Goal: Contribute content

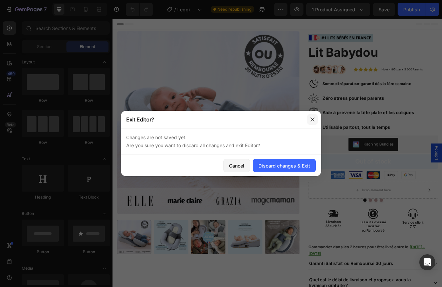
click at [312, 119] on icon "button" at bounding box center [312, 119] width 5 height 5
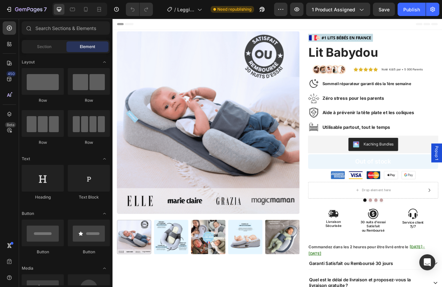
click at [21, 17] on div "7 / Leggings 3D Luveon Need republishing Preview 1 product assigned Save Publish" at bounding box center [221, 9] width 442 height 19
click at [24, 14] on button "7" at bounding box center [26, 9] width 47 height 13
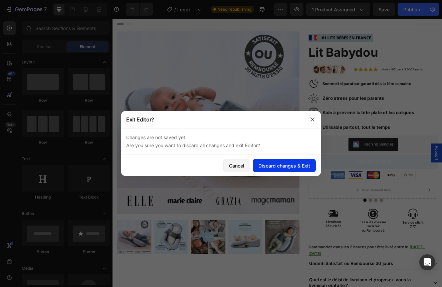
click at [261, 163] on div "Discard changes & Exit" at bounding box center [284, 165] width 52 height 7
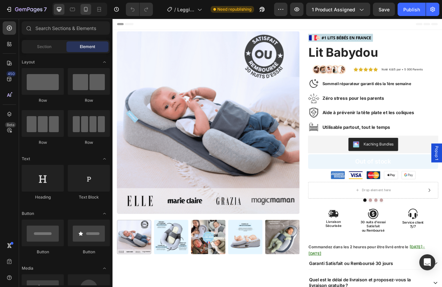
click at [85, 10] on icon at bounding box center [85, 9] width 7 height 7
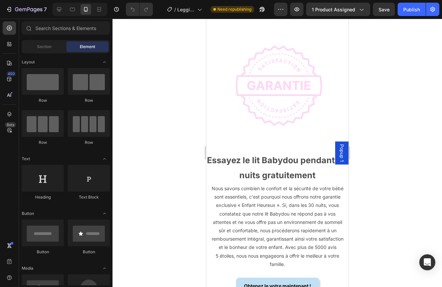
scroll to position [3149, 0]
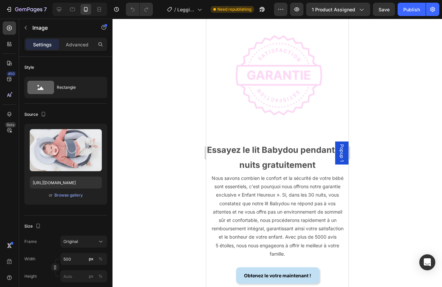
drag, startPoint x: 279, startPoint y: 164, endPoint x: 281, endPoint y: 149, distance: 15.4
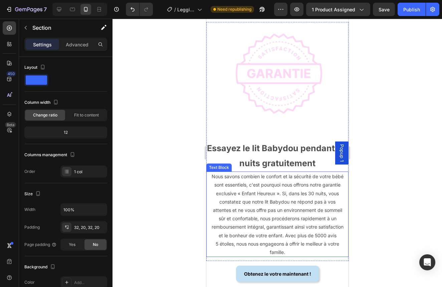
scroll to position [3405, 0]
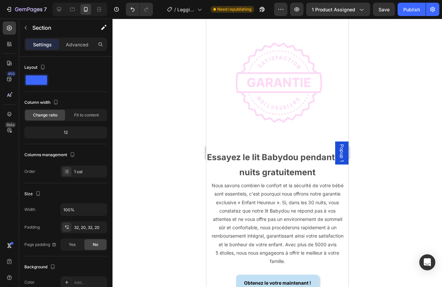
click at [65, 10] on div at bounding box center [79, 9] width 55 height 13
click at [63, 10] on div at bounding box center [59, 9] width 11 height 11
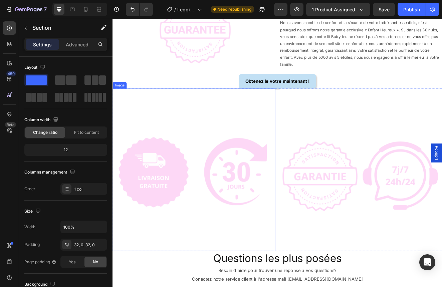
scroll to position [2362, 0]
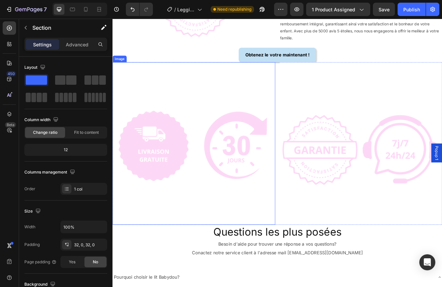
click at [294, 220] on img at bounding box center [211, 171] width 198 height 198
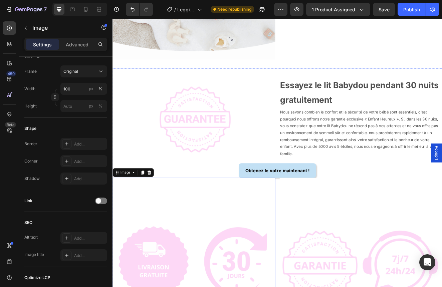
scroll to position [2228, 0]
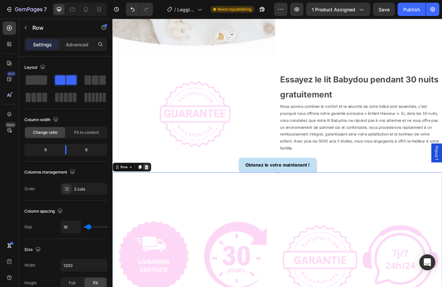
click at [152, 197] on icon at bounding box center [153, 199] width 5 height 5
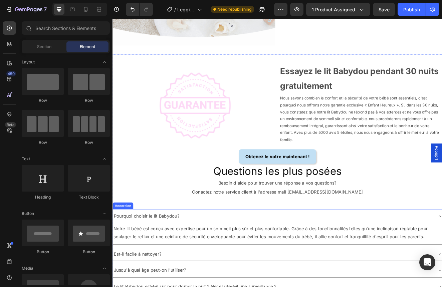
scroll to position [2250, 0]
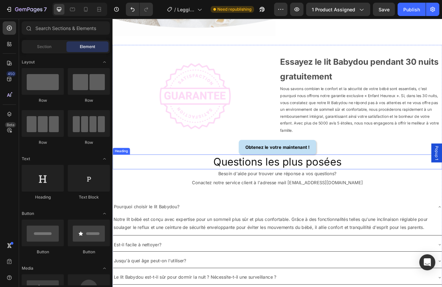
click at [417, 188] on h2 "Questions les plus posées" at bounding box center [312, 193] width 401 height 18
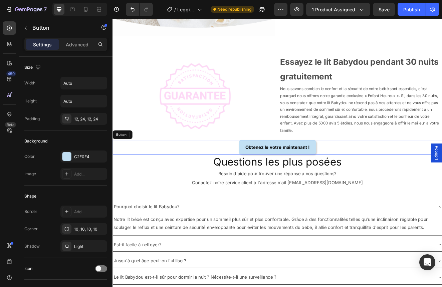
click at [381, 179] on div "Obtenez le votre maintenant ! Button" at bounding box center [312, 175] width 401 height 18
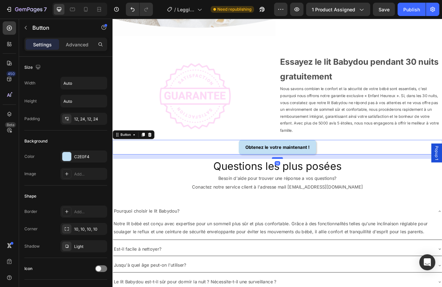
drag, startPoint x: 316, startPoint y: 183, endPoint x: 316, endPoint y: 188, distance: 5.3
click at [316, 188] on div at bounding box center [312, 188] width 13 height 2
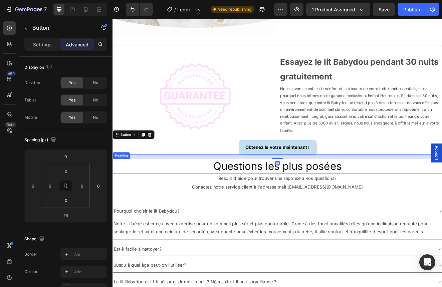
click at [327, 203] on h2 "Questions les plus posées" at bounding box center [312, 198] width 401 height 18
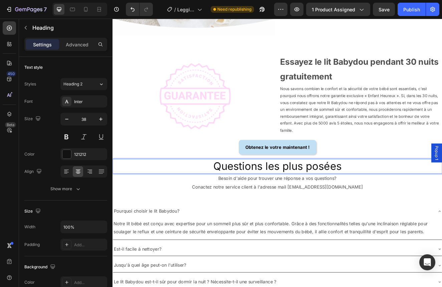
click at [327, 203] on p "Questions les plus posées" at bounding box center [312, 198] width 399 height 16
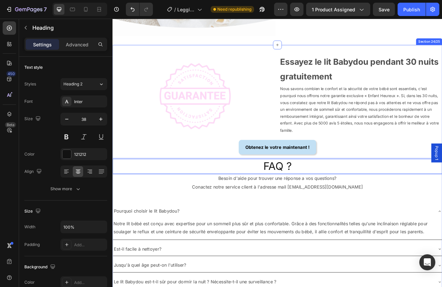
click at [326, 239] on div "Image Essayez le lit Babydou pendant 30 nuits gratuitement Text Block Nous savo…" at bounding box center [312, 252] width 401 height 383
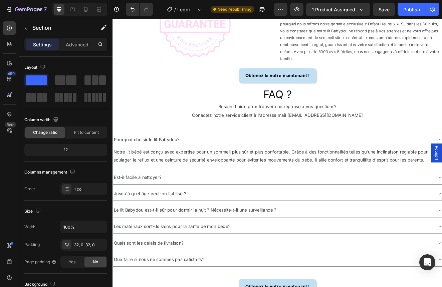
scroll to position [2337, 0]
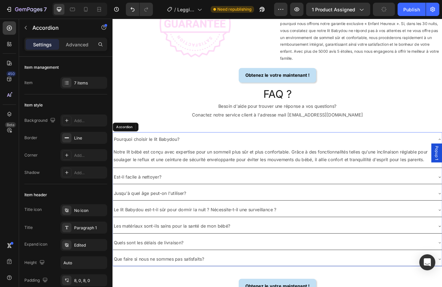
click at [398, 165] on div "Pourquoi choisir le lit Babydou?" at bounding box center [307, 166] width 389 height 12
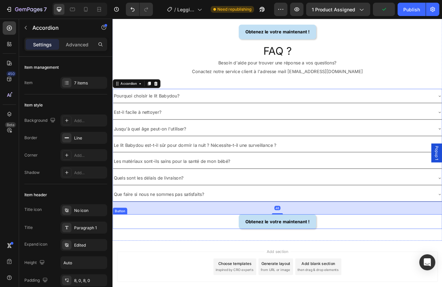
click at [402, 280] on div "Image Essayez le lit Babydou pendant 30 nuits gratuitement Text Block Nous savo…" at bounding box center [312, 100] width 401 height 378
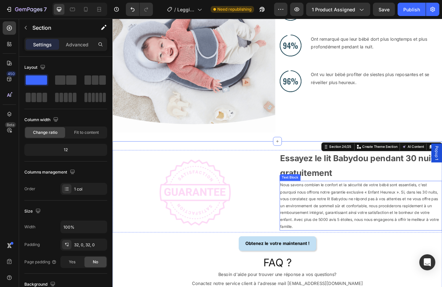
scroll to position [2134, 0]
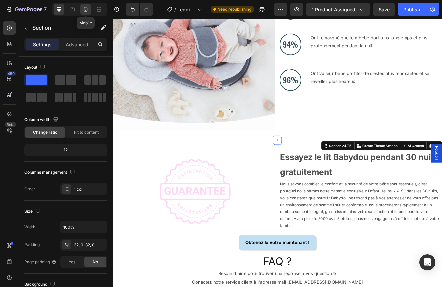
click at [86, 12] on icon at bounding box center [86, 9] width 4 height 5
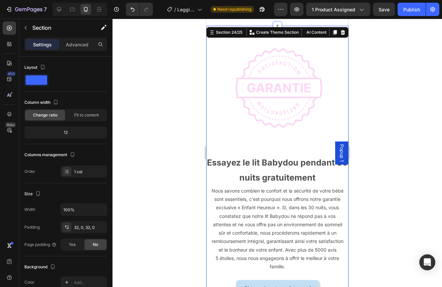
scroll to position [2054, 0]
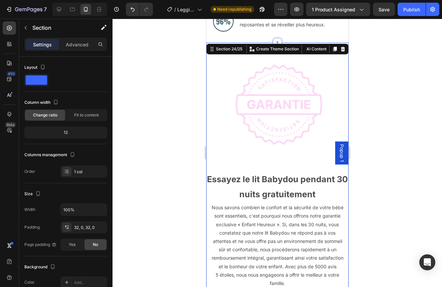
click at [372, 176] on div at bounding box center [276, 153] width 329 height 268
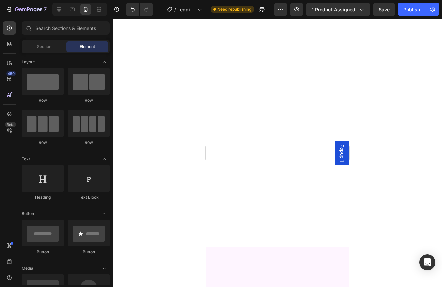
scroll to position [0, 0]
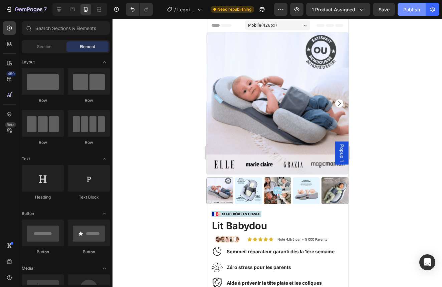
click at [411, 5] on button "Publish" at bounding box center [412, 9] width 28 height 13
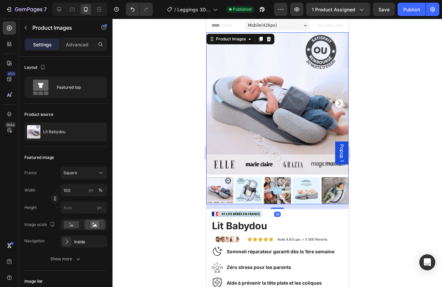
click at [338, 103] on icon "Carousel Next Arrow" at bounding box center [339, 103] width 8 height 8
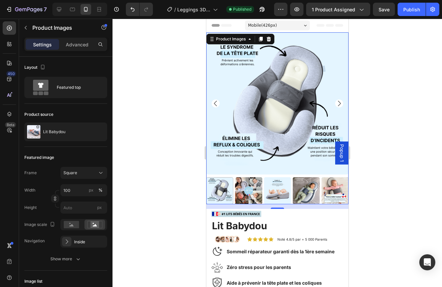
click at [338, 103] on icon "Carousel Next Arrow" at bounding box center [339, 103] width 8 height 8
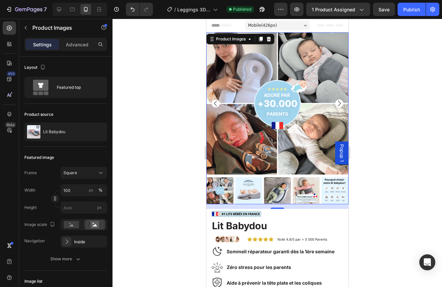
click at [338, 103] on icon "Carousel Next Arrow" at bounding box center [339, 103] width 8 height 8
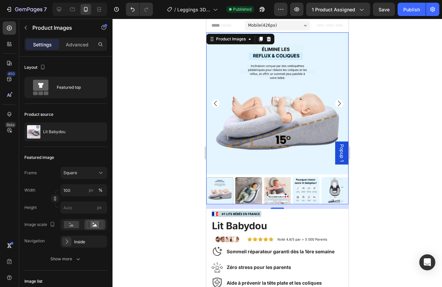
click at [216, 103] on icon "Carousel Back Arrow" at bounding box center [215, 103] width 8 height 8
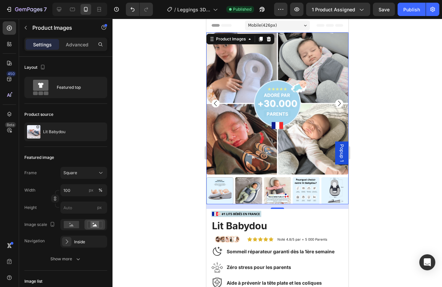
click at [216, 103] on icon "Carousel Back Arrow" at bounding box center [215, 103] width 8 height 8
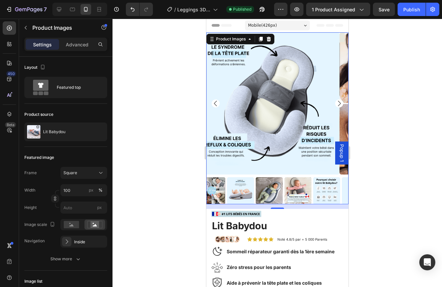
click at [216, 103] on icon "Carousel Back Arrow" at bounding box center [215, 103] width 8 height 8
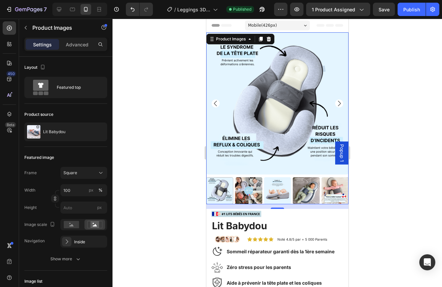
click at [340, 103] on icon "Carousel Next Arrow" at bounding box center [338, 103] width 3 height 5
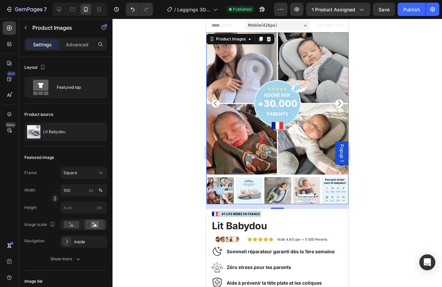
click at [340, 103] on icon "Carousel Next Arrow" at bounding box center [338, 103] width 3 height 5
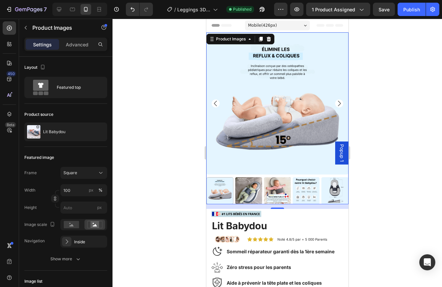
click at [340, 104] on icon "Carousel Next Arrow" at bounding box center [339, 103] width 8 height 8
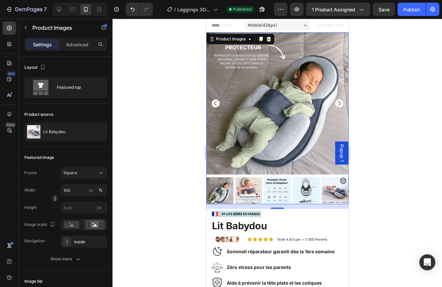
click at [338, 102] on icon "Carousel Next Arrow" at bounding box center [339, 103] width 8 height 8
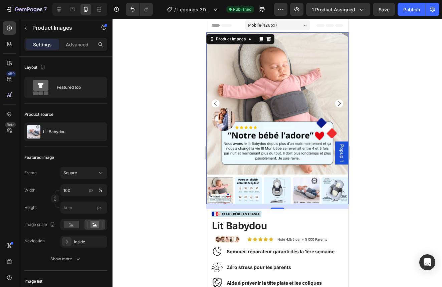
click at [338, 102] on icon "Carousel Next Arrow" at bounding box center [339, 103] width 8 height 8
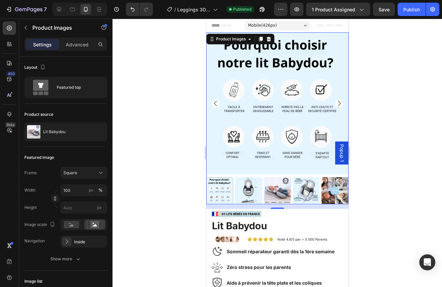
click at [338, 102] on icon "Carousel Next Arrow" at bounding box center [339, 103] width 8 height 8
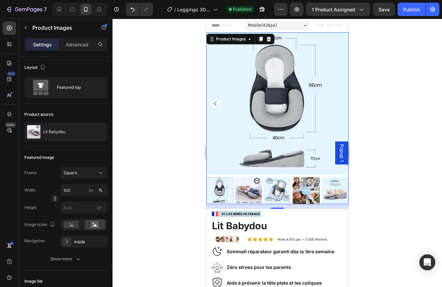
click at [338, 102] on img at bounding box center [277, 103] width 142 height 142
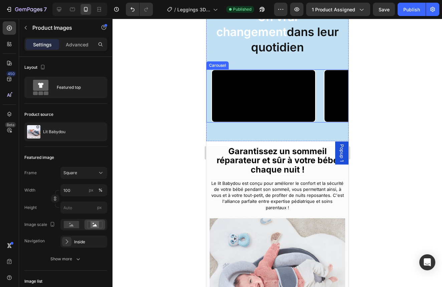
scroll to position [636, 0]
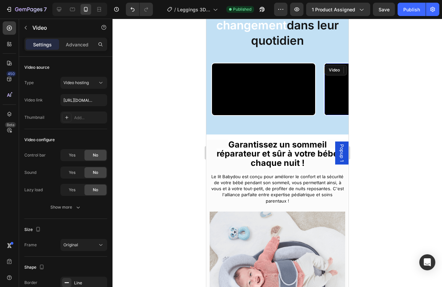
click at [342, 110] on video at bounding box center [375, 89] width 103 height 52
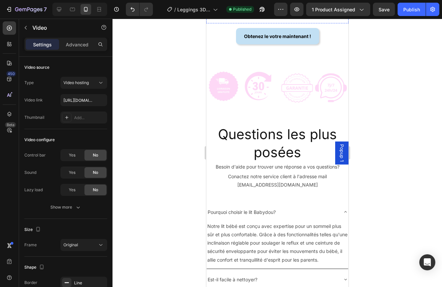
scroll to position [3784, 0]
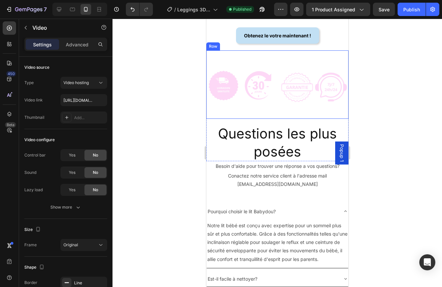
click at [277, 80] on div "Image Image Row" at bounding box center [277, 84] width 142 height 68
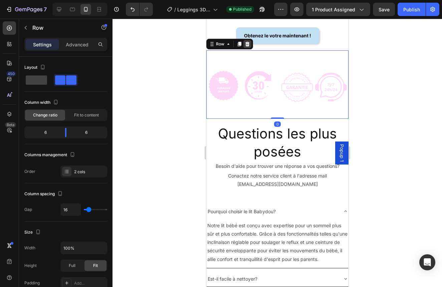
click at [245, 43] on icon at bounding box center [246, 43] width 5 height 5
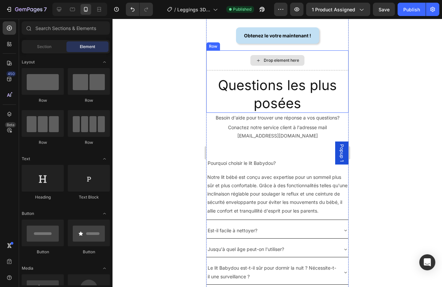
click at [234, 59] on div "Drop element here" at bounding box center [277, 60] width 142 height 20
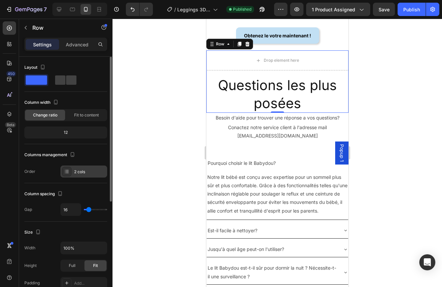
click at [88, 169] on div "2 cols" at bounding box center [89, 172] width 31 height 6
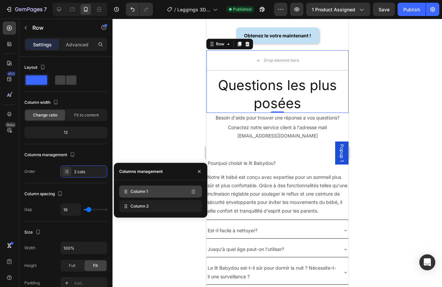
click at [146, 193] on span "Column 1" at bounding box center [139, 192] width 17 height 6
drag, startPoint x: 184, startPoint y: 206, endPoint x: 184, endPoint y: 191, distance: 15.4
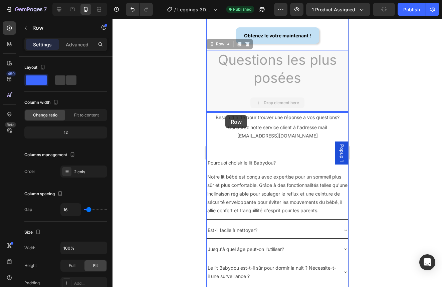
drag, startPoint x: 232, startPoint y: 97, endPoint x: 225, endPoint y: 115, distance: 18.9
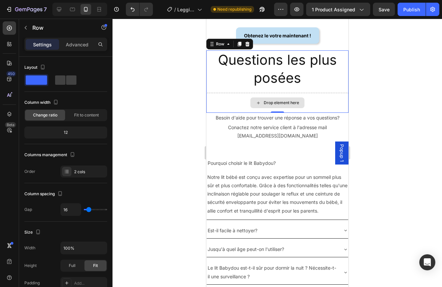
click at [235, 105] on div "Drop element here" at bounding box center [277, 103] width 142 height 20
click at [227, 91] on div "Drop element here Questions les plus posées Heading Row 0" at bounding box center [277, 81] width 142 height 62
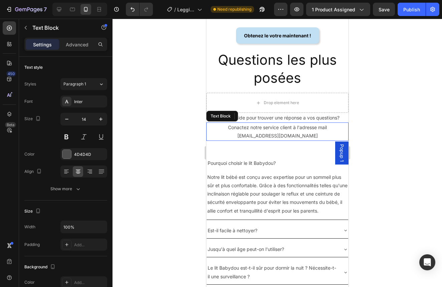
click at [244, 122] on div "Conactez notre service client à l'adresse mail [EMAIL_ADDRESS][DOMAIN_NAME]" at bounding box center [277, 131] width 142 height 18
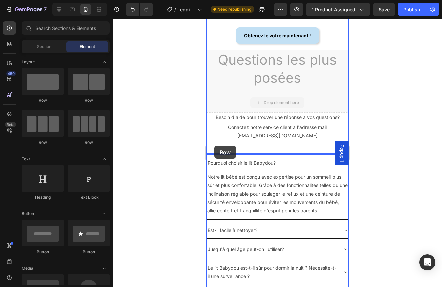
drag, startPoint x: 256, startPoint y: 102, endPoint x: 214, endPoint y: 145, distance: 60.4
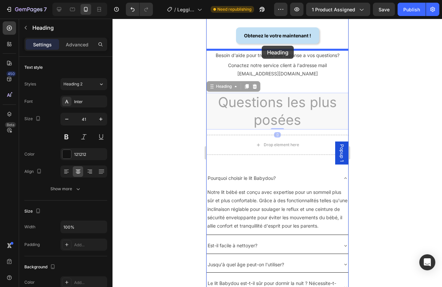
drag, startPoint x: 252, startPoint y: 111, endPoint x: 261, endPoint y: 46, distance: 65.0
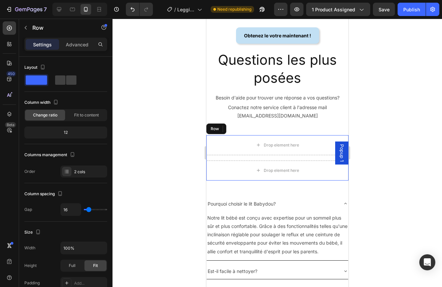
click at [240, 156] on div "Drop element here Drop element here Row" at bounding box center [277, 157] width 142 height 45
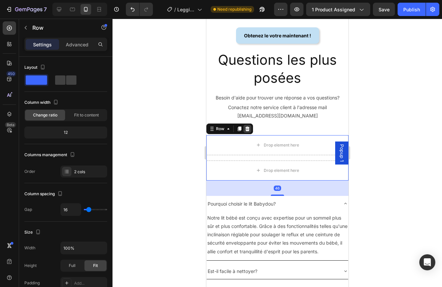
click at [248, 128] on icon at bounding box center [247, 129] width 4 height 5
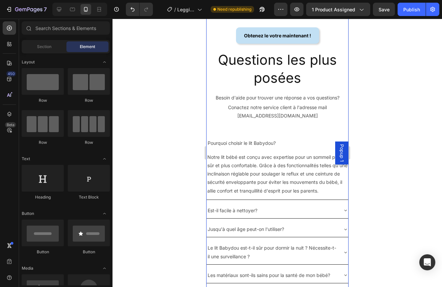
click at [268, 126] on div "Image Essayez le lit Babydou pendant 30 nuits gratuitement Text Block Nous savo…" at bounding box center [277, 69] width 142 height 570
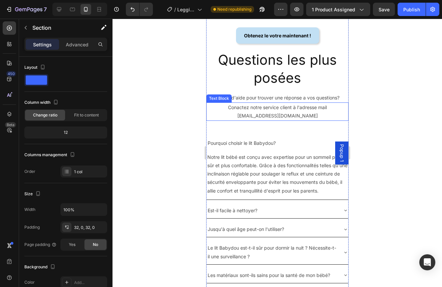
click at [269, 110] on p "Conactez notre service client à l'adresse mail [EMAIL_ADDRESS][DOMAIN_NAME]" at bounding box center [277, 111] width 141 height 17
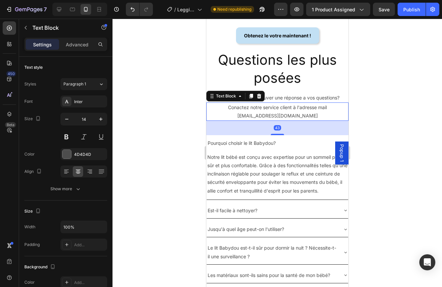
drag, startPoint x: 274, startPoint y: 133, endPoint x: 277, endPoint y: 120, distance: 12.3
click at [277, 121] on div "43" at bounding box center [277, 128] width 142 height 14
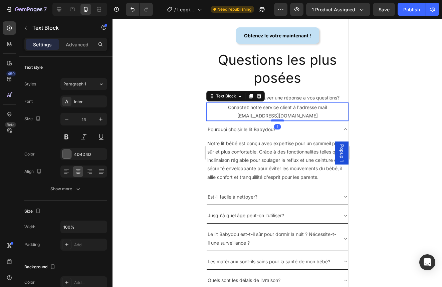
drag, startPoint x: 277, startPoint y: 133, endPoint x: 277, endPoint y: 120, distance: 13.4
click at [277, 120] on div at bounding box center [276, 120] width 13 height 2
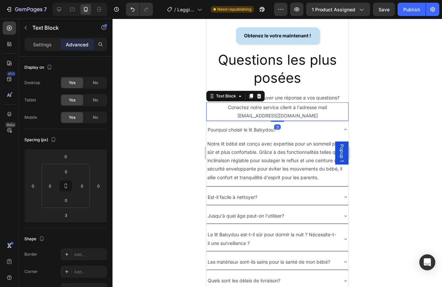
click at [387, 114] on div at bounding box center [276, 153] width 329 height 268
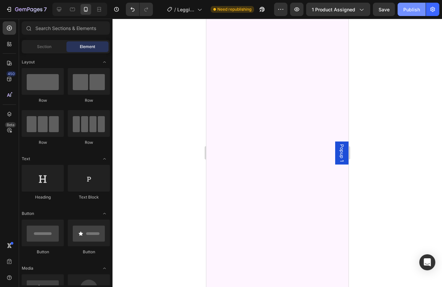
scroll to position [0, 0]
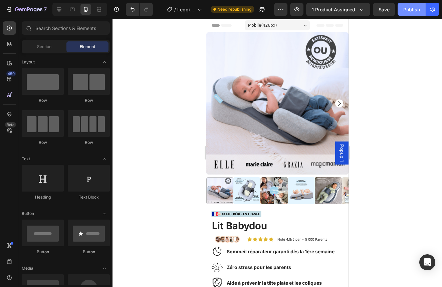
click at [413, 8] on div "Publish" at bounding box center [411, 9] width 17 height 7
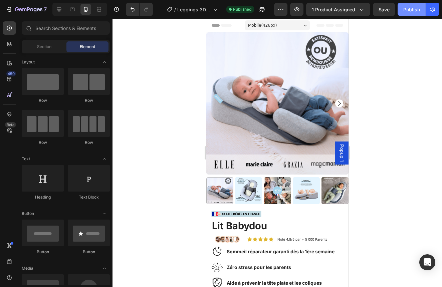
click at [406, 9] on div "Publish" at bounding box center [411, 9] width 17 height 7
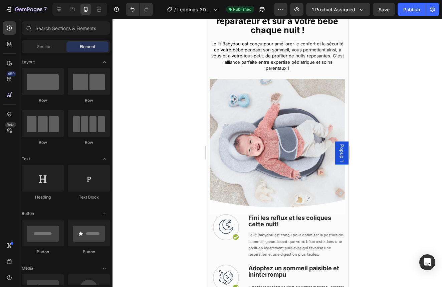
scroll to position [512, 0]
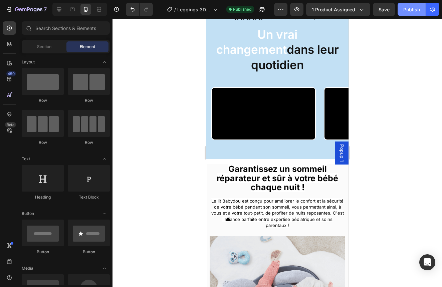
click at [419, 7] on div "Publish" at bounding box center [411, 9] width 17 height 7
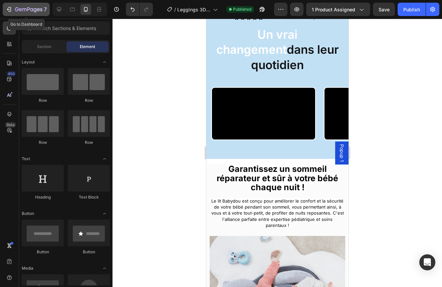
click at [27, 6] on div "7" at bounding box center [31, 9] width 32 height 8
